Goal: Communication & Community: Answer question/provide support

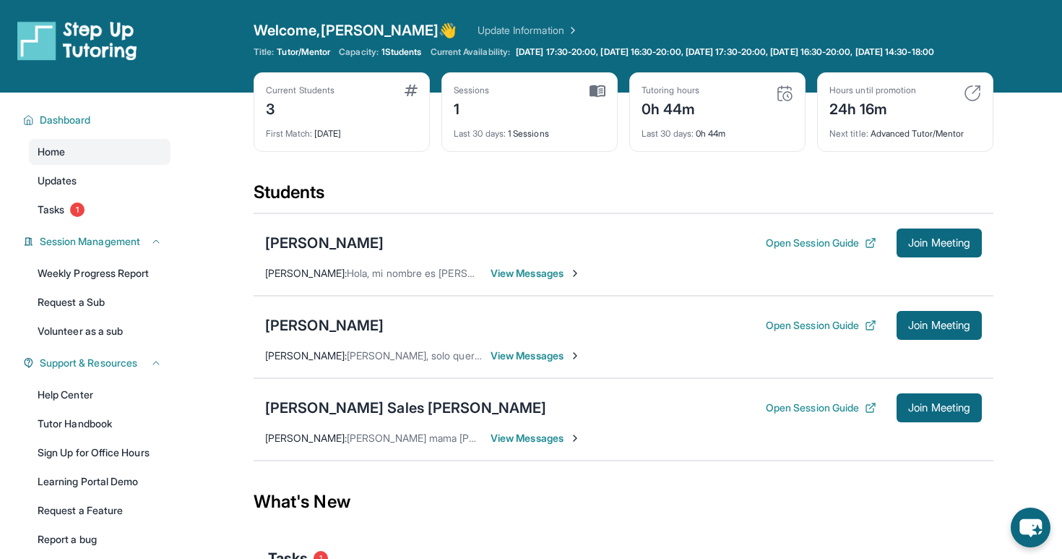
click at [508, 280] on span "View Messages" at bounding box center [536, 273] width 90 height 14
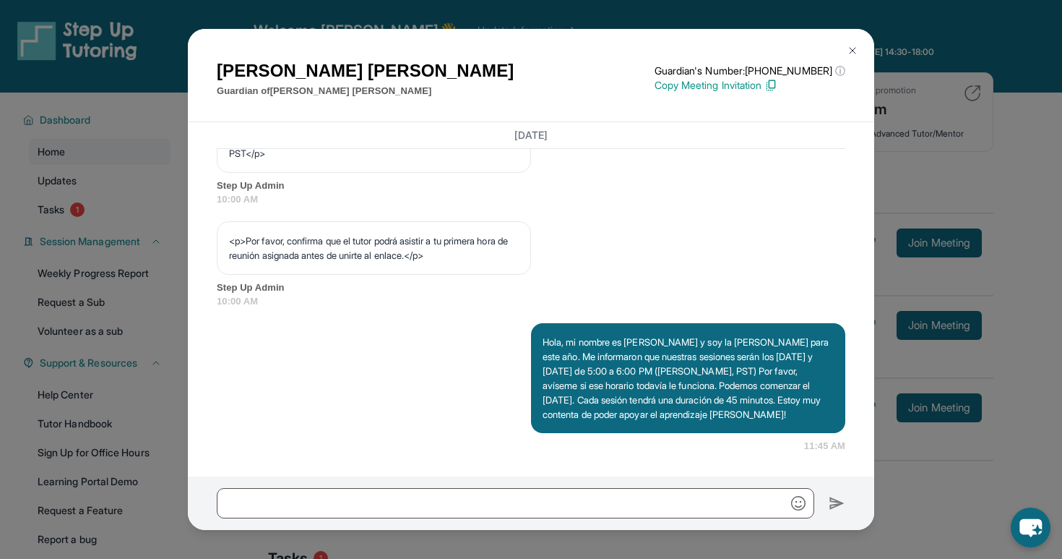
scroll to position [926, 0]
click at [851, 43] on button at bounding box center [852, 50] width 29 height 29
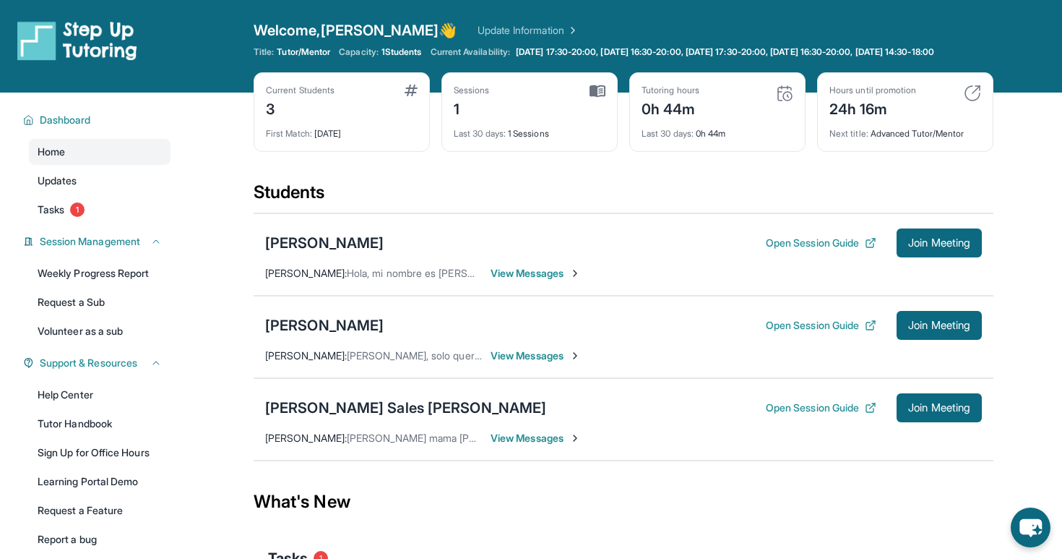
click at [538, 445] on span "View Messages" at bounding box center [536, 438] width 90 height 14
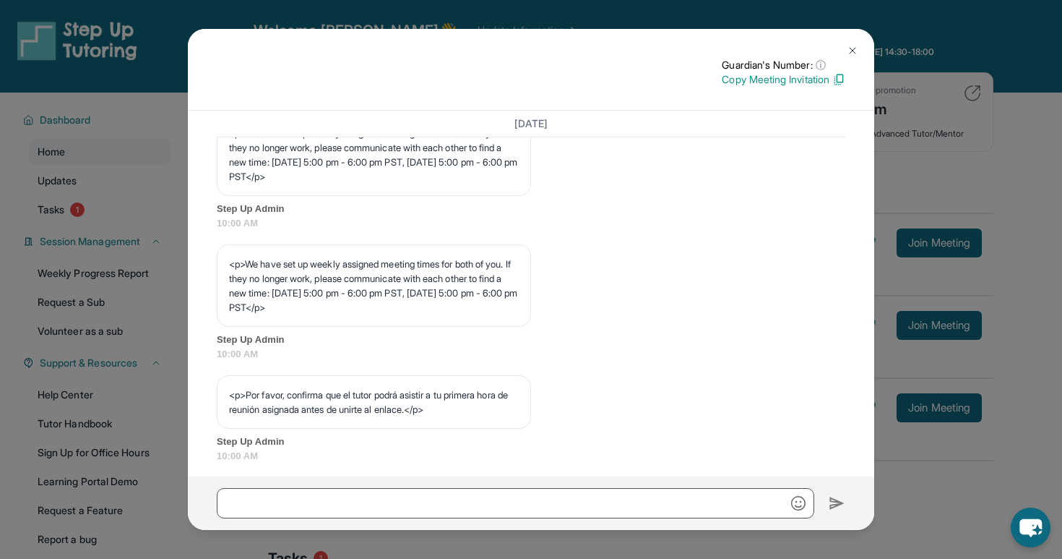
scroll to position [915, 0]
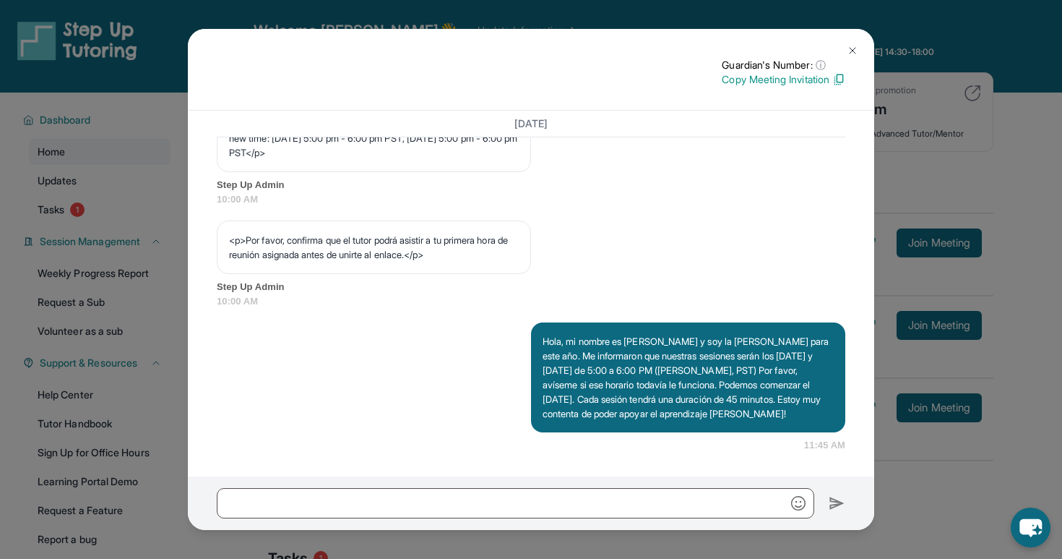
click at [856, 40] on button at bounding box center [852, 50] width 29 height 29
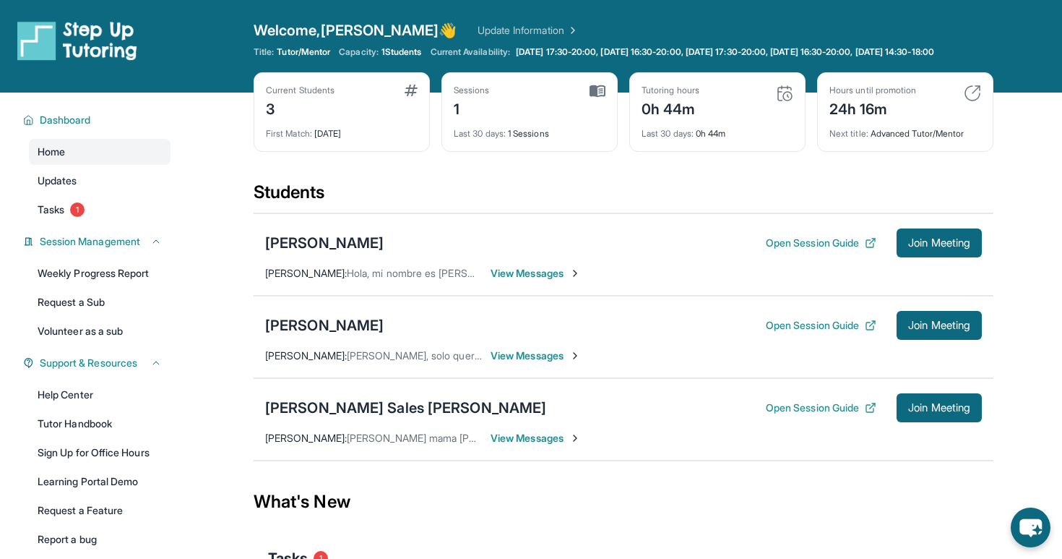
click at [518, 445] on span "View Messages" at bounding box center [536, 438] width 90 height 14
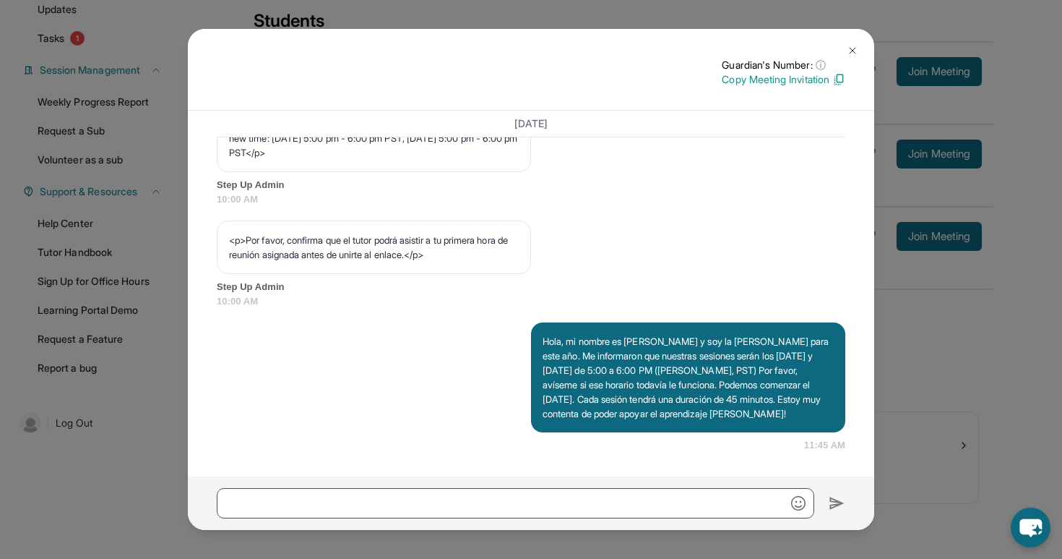
click at [852, 43] on button at bounding box center [852, 50] width 29 height 29
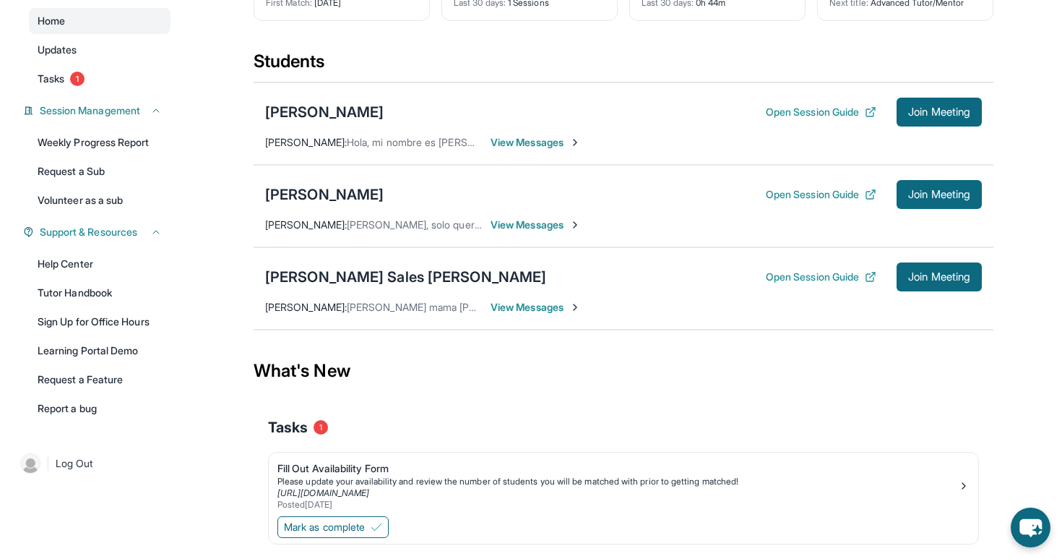
scroll to position [117, 0]
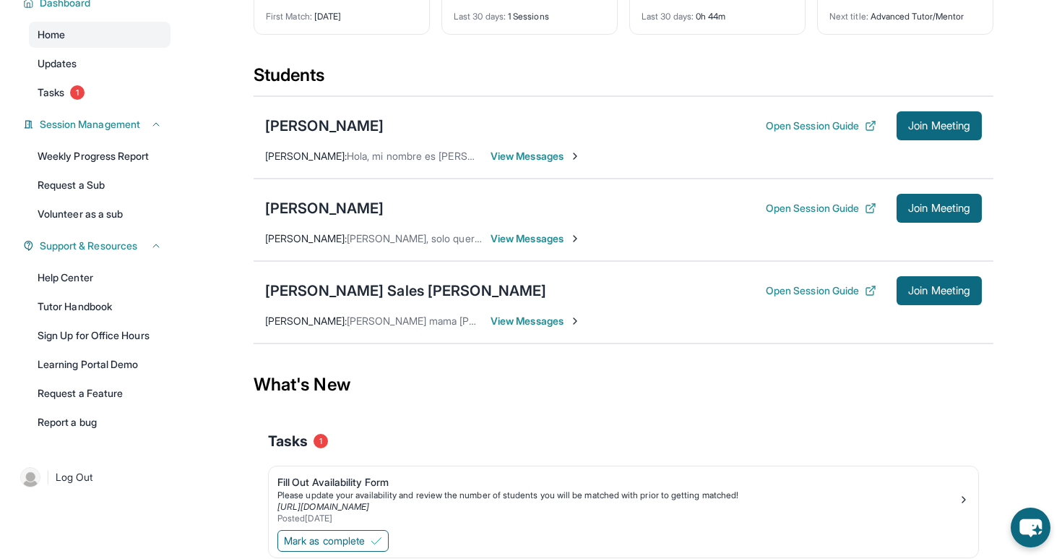
click at [523, 163] on span "View Messages" at bounding box center [536, 156] width 90 height 14
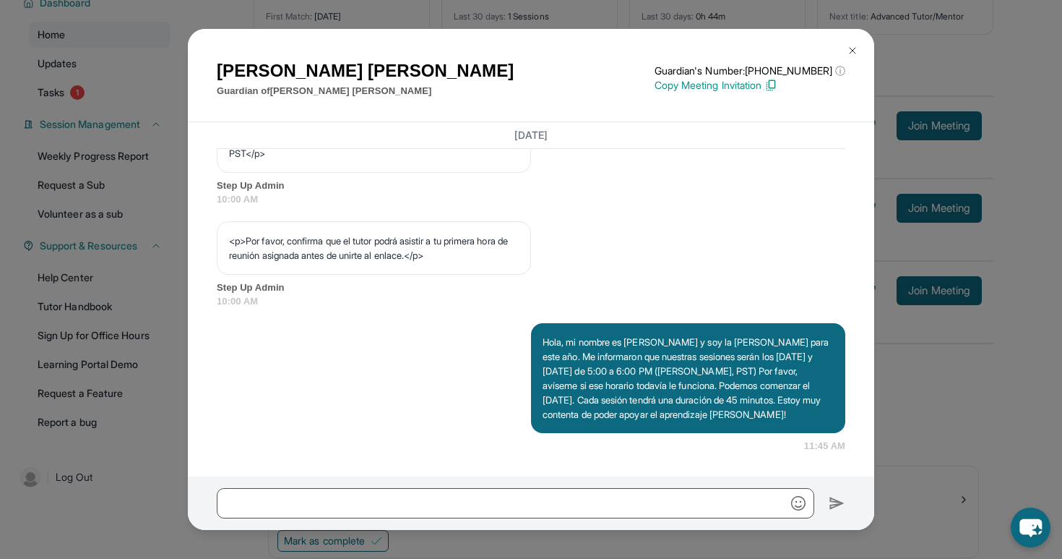
scroll to position [926, 0]
click at [858, 53] on img at bounding box center [853, 51] width 12 height 12
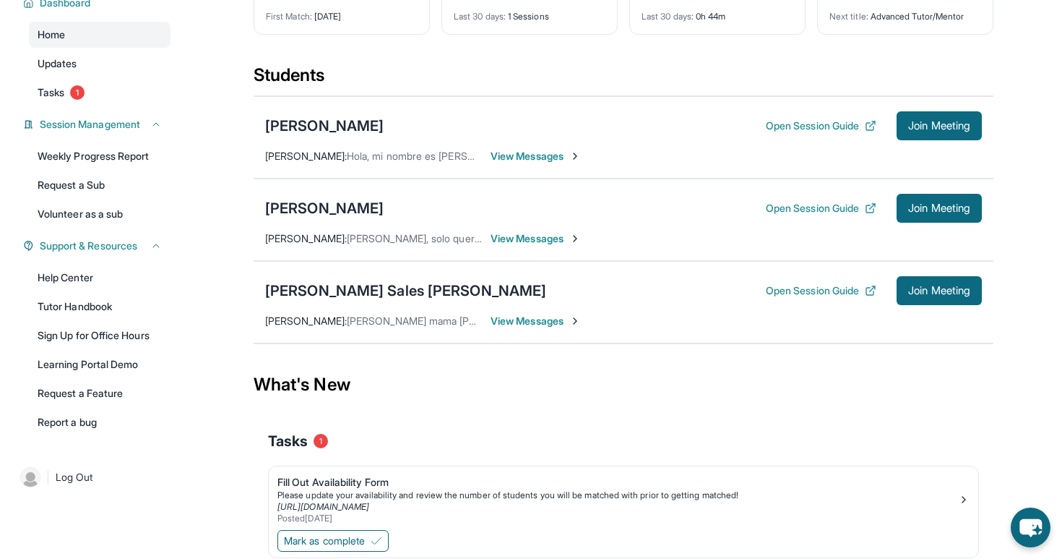
click at [525, 328] on span "View Messages" at bounding box center [536, 321] width 90 height 14
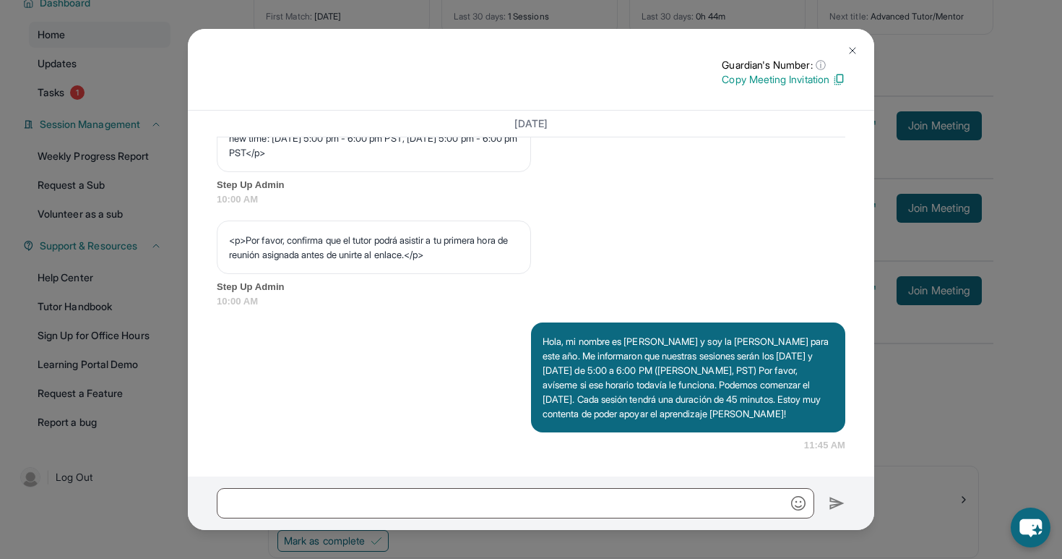
scroll to position [915, 0]
drag, startPoint x: 545, startPoint y: 327, endPoint x: 709, endPoint y: 429, distance: 193.1
click at [710, 430] on div "Hola, mi nombre es [PERSON_NAME] y soy la [PERSON_NAME] para este año. Me infor…" at bounding box center [688, 377] width 314 height 110
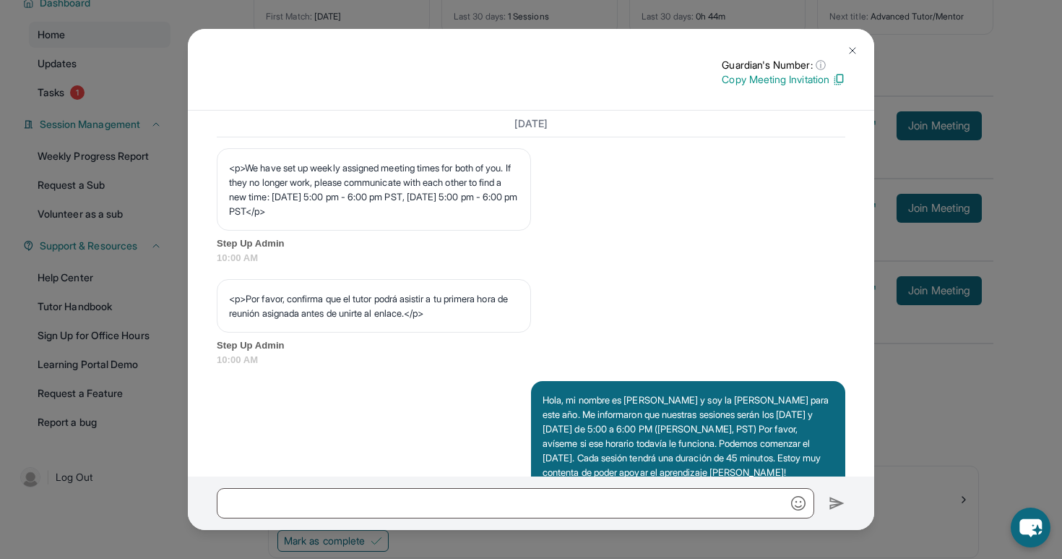
scroll to position [812, 0]
click at [856, 48] on img at bounding box center [853, 51] width 12 height 12
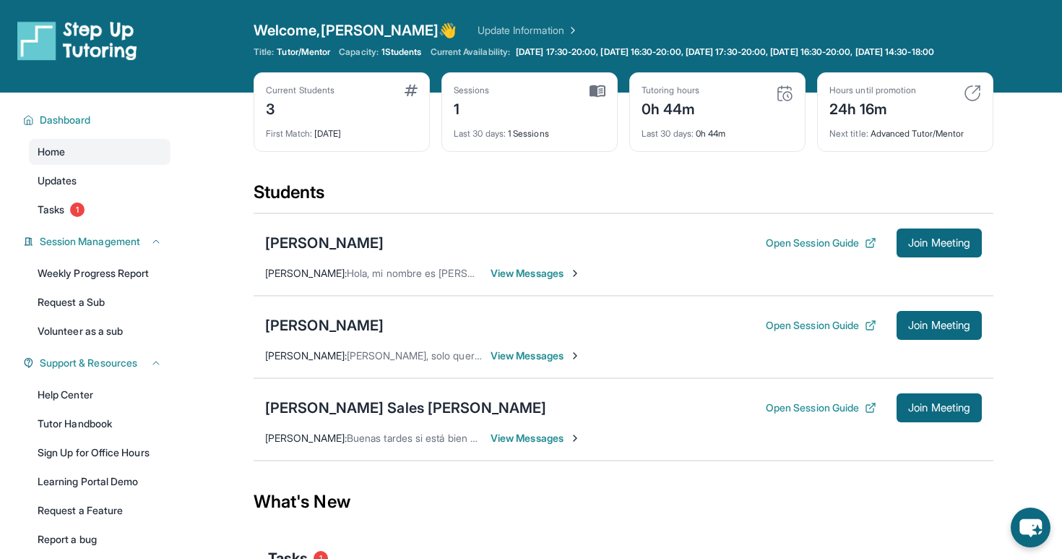
click at [516, 445] on span "View Messages" at bounding box center [536, 438] width 90 height 14
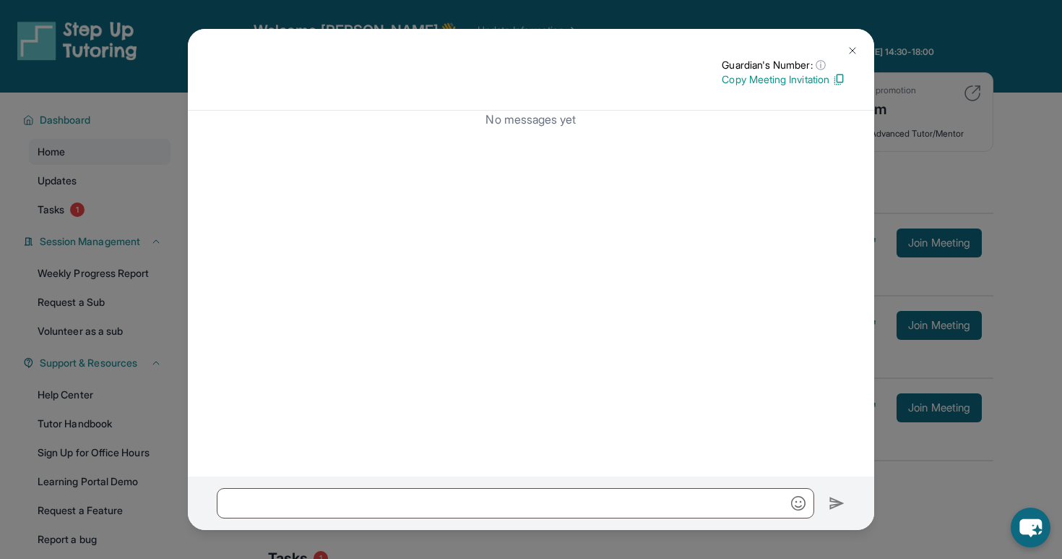
click at [855, 45] on img at bounding box center [853, 51] width 12 height 12
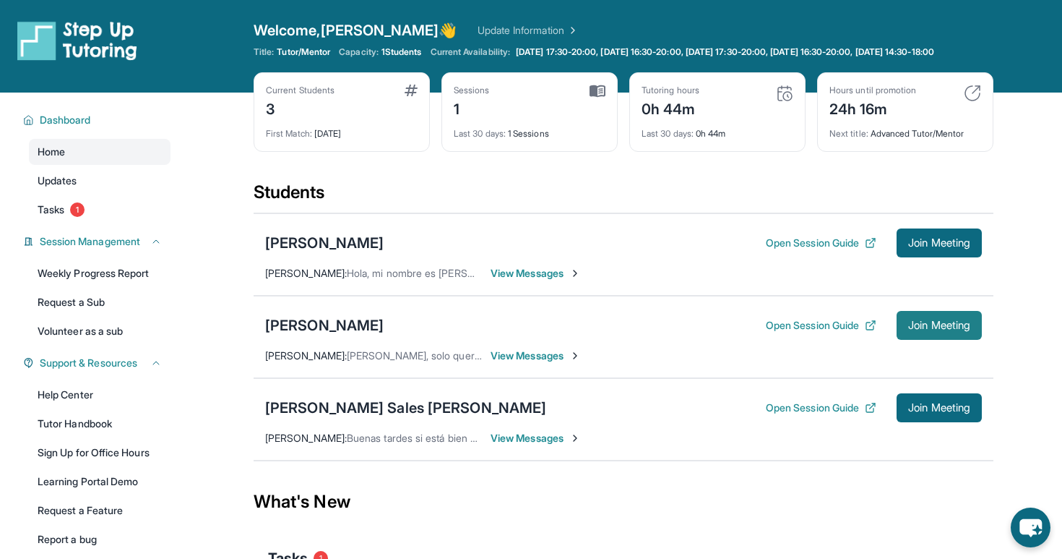
click at [913, 330] on span "Join Meeting" at bounding box center [939, 325] width 62 height 9
click at [807, 332] on button "Open Session Guide" at bounding box center [821, 325] width 111 height 14
click at [387, 95] on div "Current Students 3" at bounding box center [342, 102] width 152 height 35
click at [255, 112] on div "Current Students 3 First Match : 5 days ago" at bounding box center [342, 111] width 176 height 79
click at [801, 332] on button "Open Session Guide" at bounding box center [821, 325] width 111 height 14
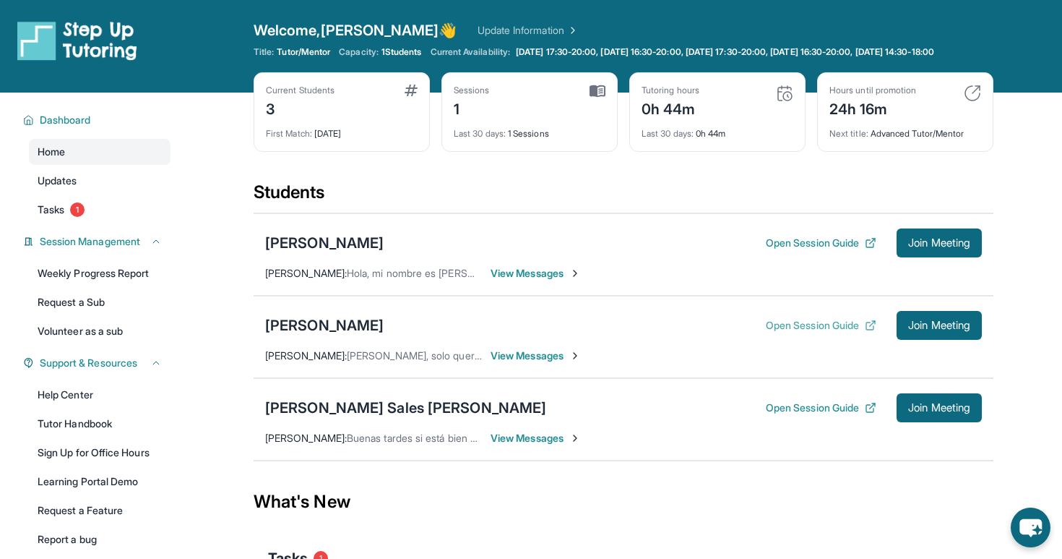
click at [791, 332] on button "Open Session Guide" at bounding box center [821, 325] width 111 height 14
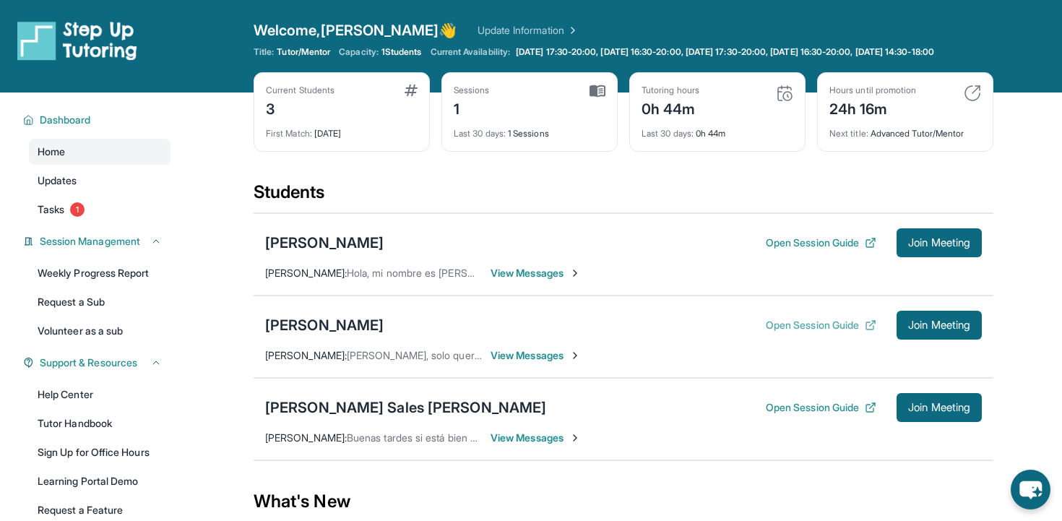
click at [791, 332] on button "Open Session Guide" at bounding box center [821, 325] width 111 height 14
click at [541, 363] on span "View Messages" at bounding box center [536, 355] width 90 height 14
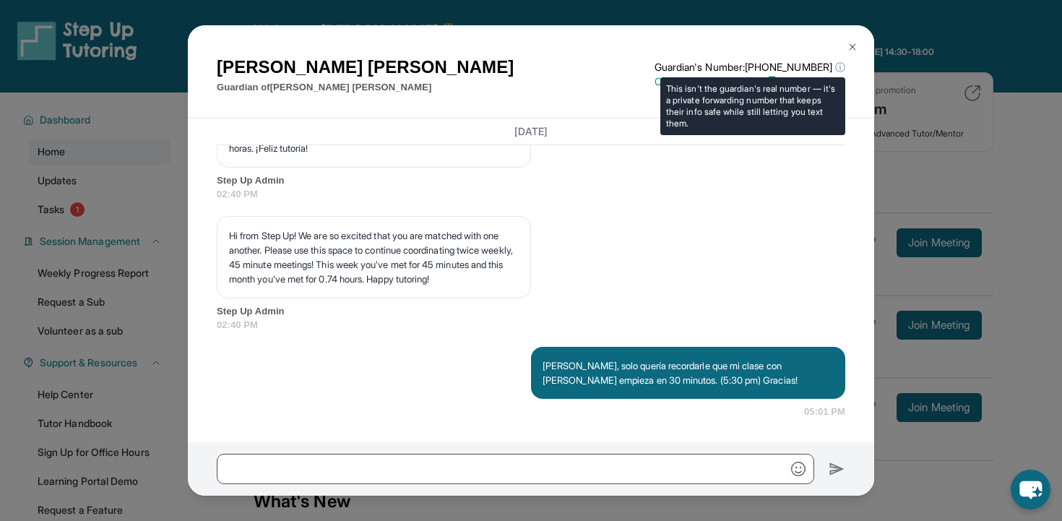
scroll to position [2021, 0]
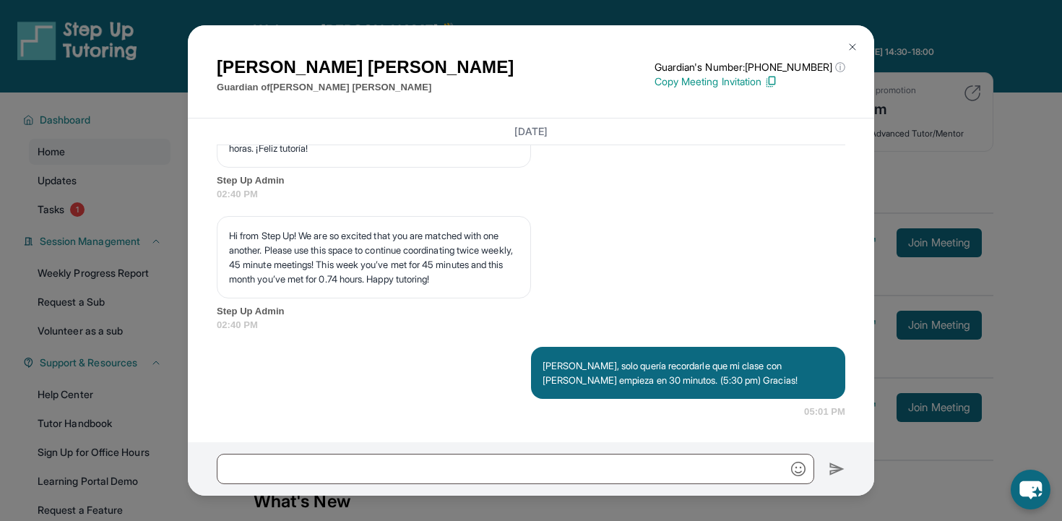
click at [851, 38] on button at bounding box center [852, 47] width 29 height 29
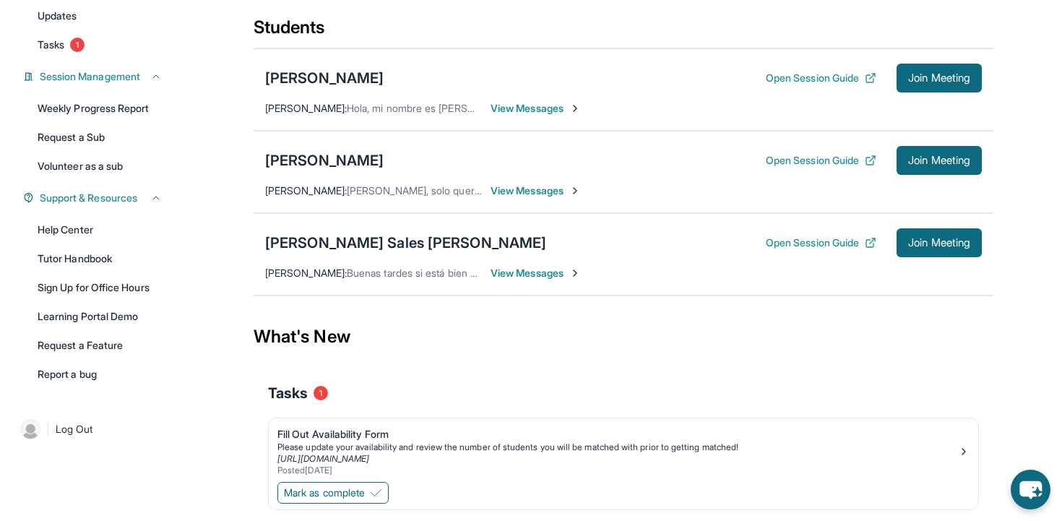
scroll to position [0, 0]
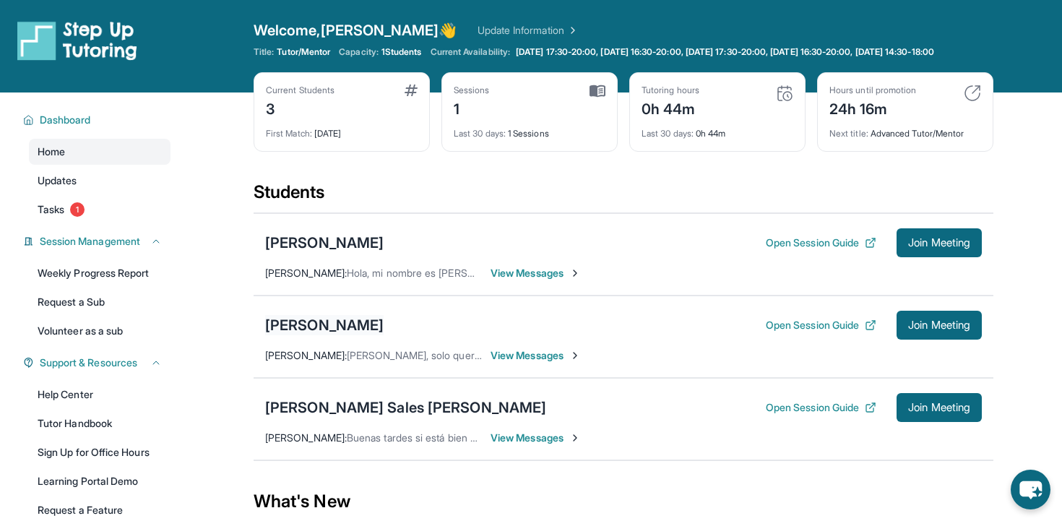
click at [332, 335] on div "[PERSON_NAME]" at bounding box center [324, 325] width 119 height 20
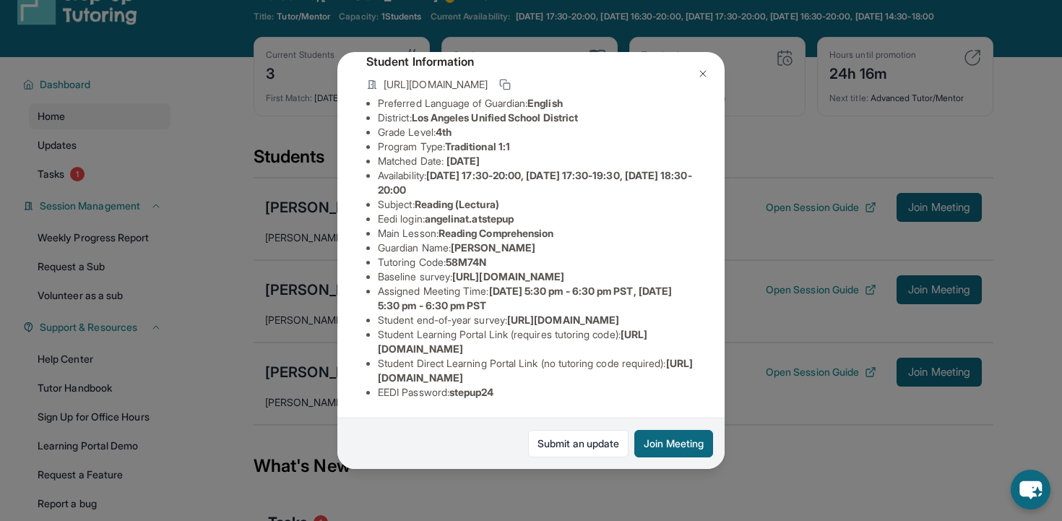
scroll to position [95, 0]
click at [491, 215] on span "angelinat.atstepup" at bounding box center [469, 218] width 89 height 12
click at [499, 215] on span "angelinat.atstepup" at bounding box center [469, 218] width 89 height 12
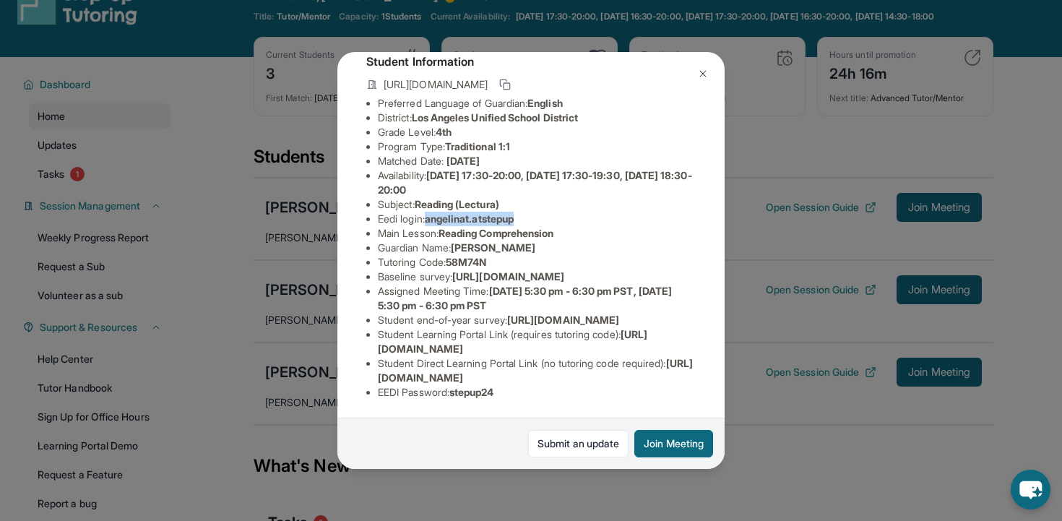
drag, startPoint x: 431, startPoint y: 212, endPoint x: 536, endPoint y: 213, distance: 104.8
click at [536, 213] on li "Eedi login : angelinat.atstepup" at bounding box center [537, 219] width 318 height 14
copy span "angelinat.atstepup"
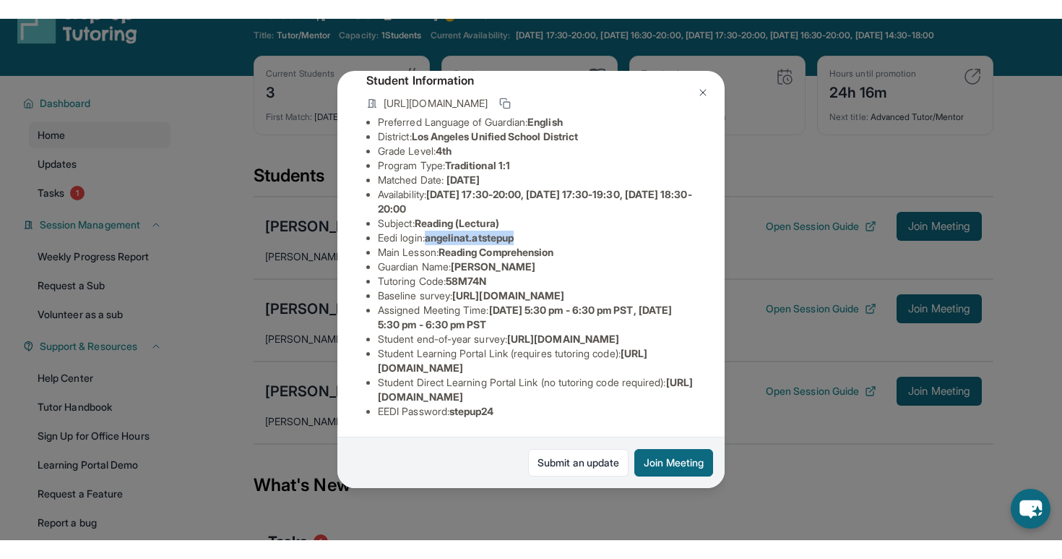
scroll to position [191, 0]
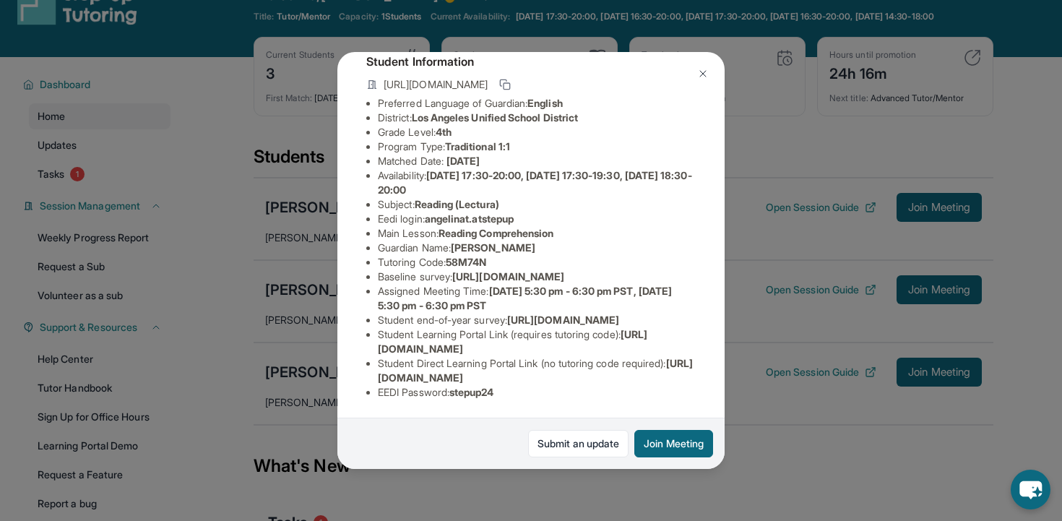
click at [477, 392] on span "stepup24" at bounding box center [472, 392] width 45 height 12
copy span "stepup24"
click at [817, 371] on div "Angelina Torres Guardian: Yesica Echeverria Student Information https://student…" at bounding box center [531, 260] width 1062 height 521
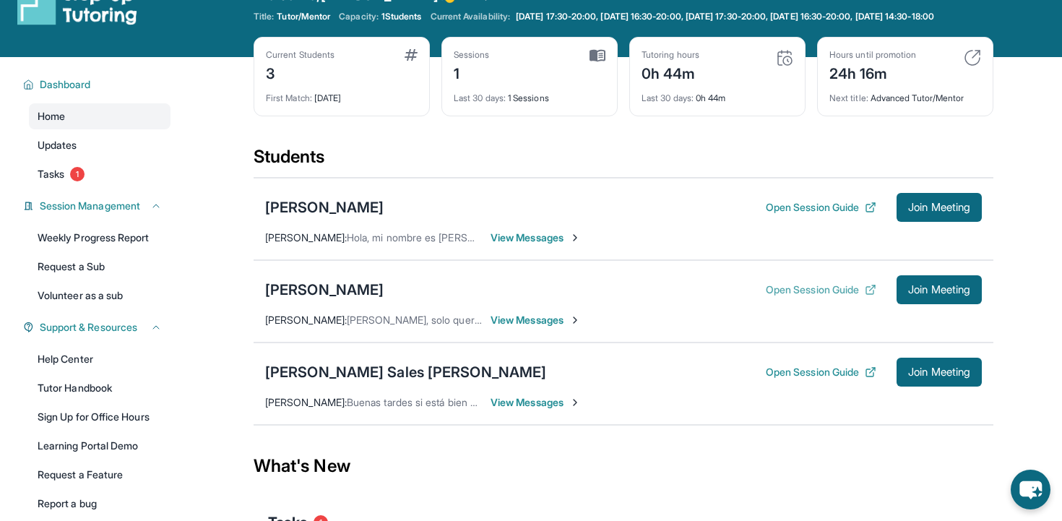
click at [807, 297] on button "Open Session Guide" at bounding box center [821, 290] width 111 height 14
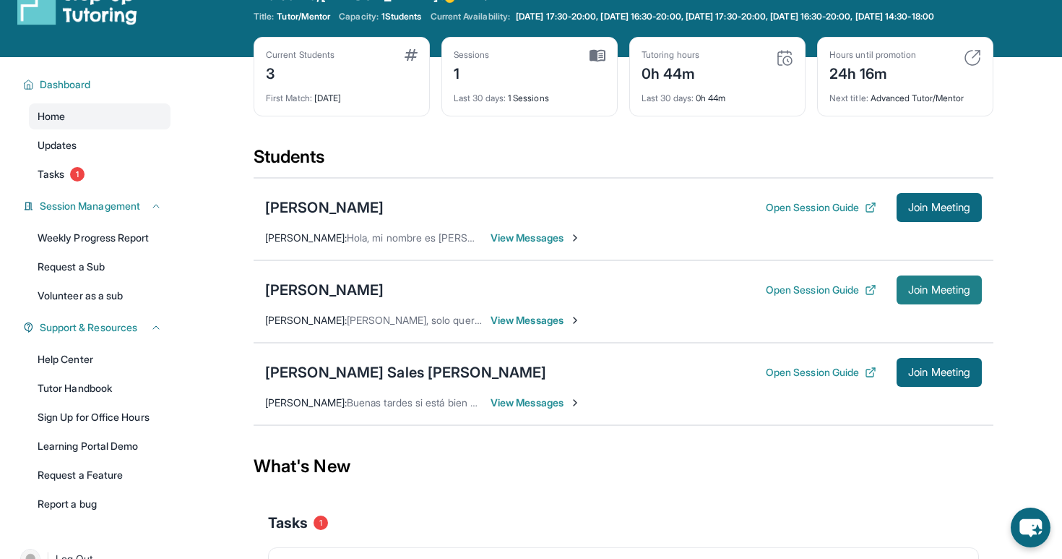
click at [916, 294] on span "Join Meeting" at bounding box center [939, 289] width 62 height 9
click at [314, 295] on div "[PERSON_NAME]" at bounding box center [324, 290] width 119 height 20
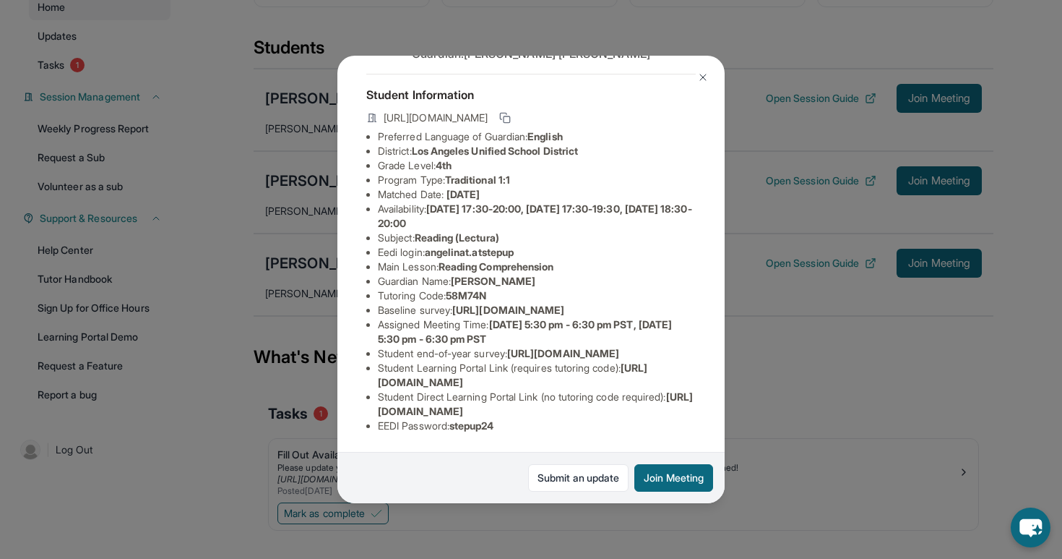
scroll to position [183, 0]
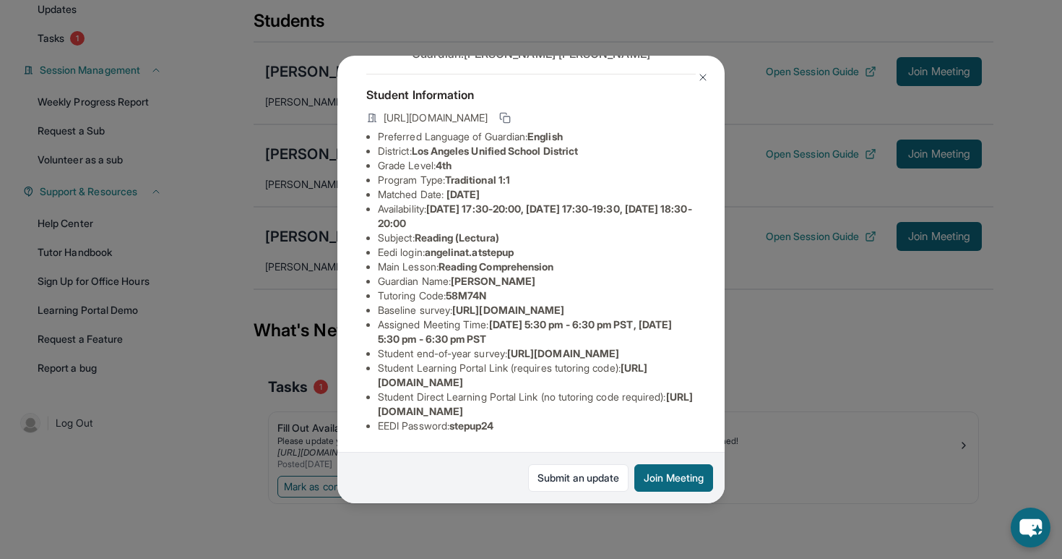
click at [468, 520] on div "Angelina Torres Guardian: Yesica Echeverria Student Information https://student…" at bounding box center [531, 279] width 1062 height 559
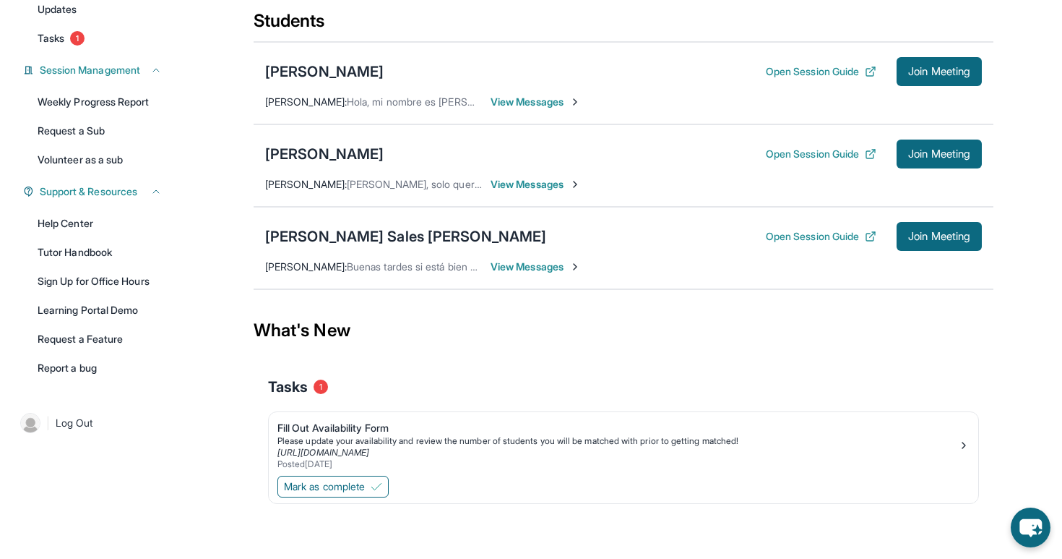
scroll to position [0, 0]
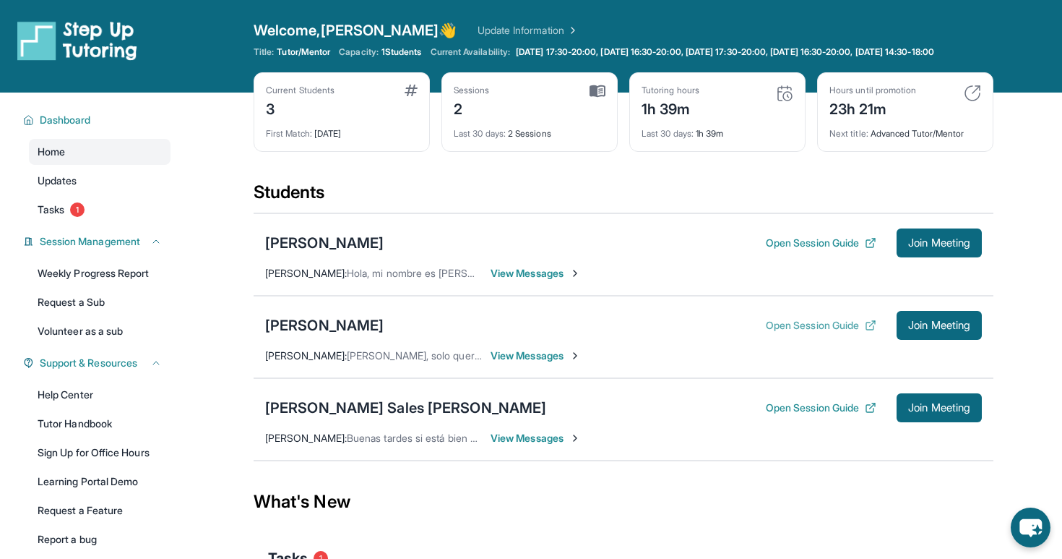
click at [799, 332] on button "Open Session Guide" at bounding box center [821, 325] width 111 height 14
